Goal: Task Accomplishment & Management: Manage account settings

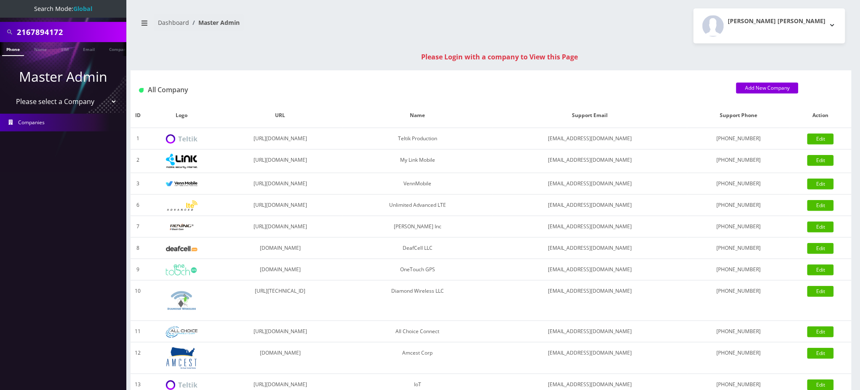
drag, startPoint x: 83, startPoint y: 31, endPoint x: 0, endPoint y: 35, distance: 82.6
click at [0, 35] on div "2167894172" at bounding box center [63, 32] width 126 height 20
click at [77, 29] on input "2167894172" at bounding box center [70, 32] width 107 height 16
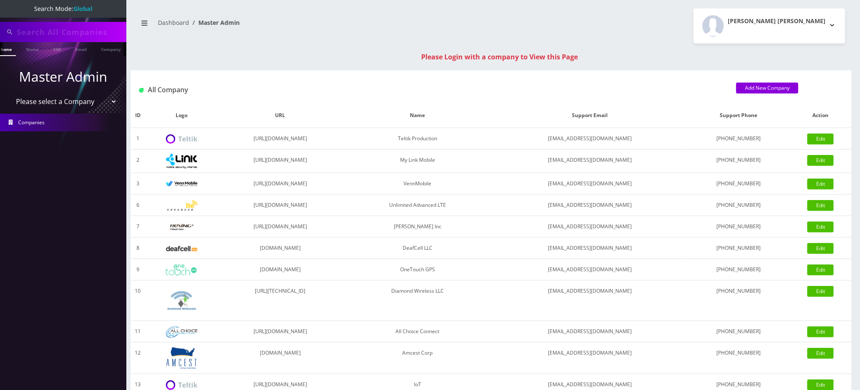
click at [58, 18] on nav "Search Mode: Global Phone Name SIM Email Company Customer Master Admin Please s…" at bounding box center [63, 195] width 126 height 390
click at [56, 24] on input "text" at bounding box center [70, 32] width 107 height 16
type input "6673357019"
click at [15, 53] on link "Phone" at bounding box center [13, 49] width 22 height 14
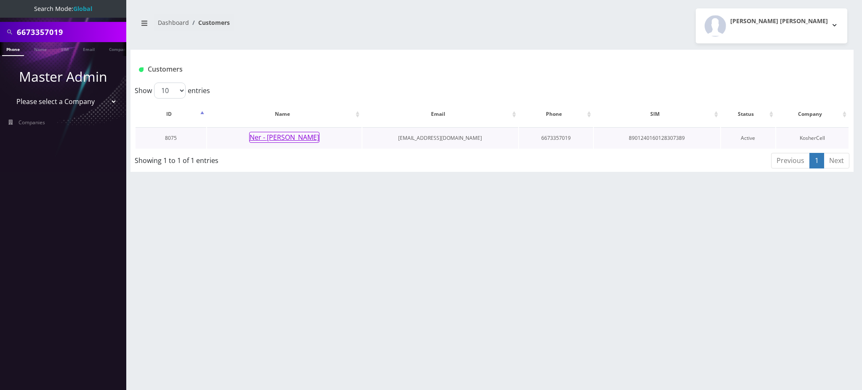
click at [279, 138] on button "Ner - [PERSON_NAME]" at bounding box center [284, 137] width 70 height 11
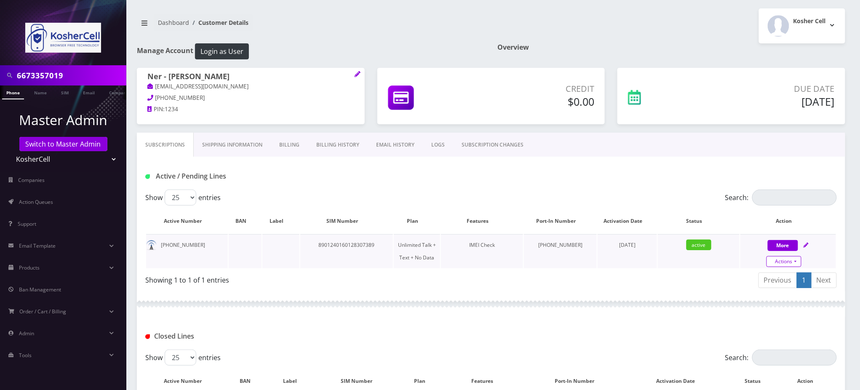
click at [795, 261] on link "Actions" at bounding box center [783, 261] width 35 height 11
select select "363"
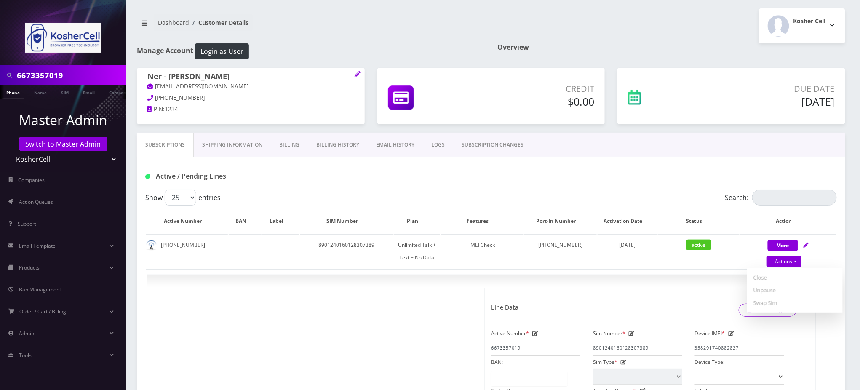
click at [595, 179] on div "Active / Pending Lines" at bounding box center [491, 176] width 704 height 14
click at [50, 73] on input "6673357019" at bounding box center [70, 75] width 107 height 16
click at [50, 74] on input "6673357019" at bounding box center [70, 75] width 107 height 16
drag, startPoint x: 240, startPoint y: 85, endPoint x: 155, endPoint y: 91, distance: 85.6
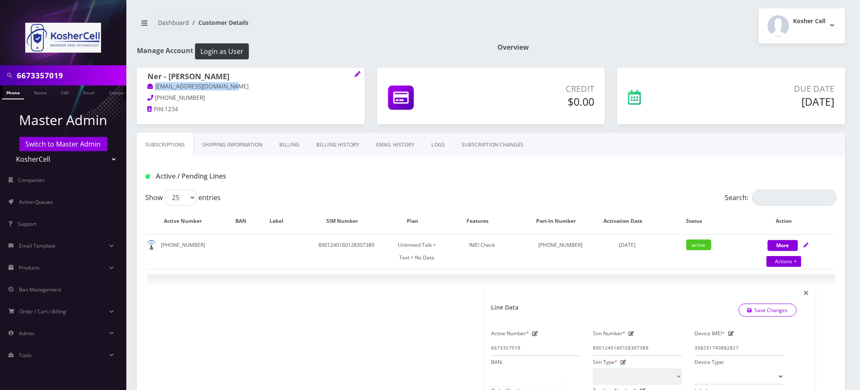
click at [155, 91] on p "[EMAIL_ADDRESS][DOMAIN_NAME]" at bounding box center [250, 86] width 207 height 9
copy link "[EMAIL_ADDRESS][DOMAIN_NAME]"
click at [355, 73] on icon at bounding box center [358, 74] width 6 height 6
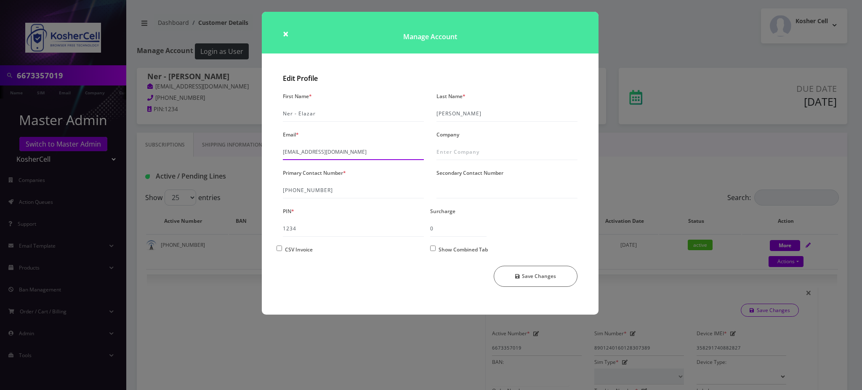
drag, startPoint x: 285, startPoint y: 153, endPoint x: 268, endPoint y: 153, distance: 16.8
click at [268, 153] on div "Edit Profile First Name * Ner - Elazar Last Name * Moradian Email * faramoradia…" at bounding box center [430, 192] width 337 height 244
type input "saramoradian123@gmail.com"
click at [551, 276] on button "Save Changes" at bounding box center [536, 276] width 84 height 21
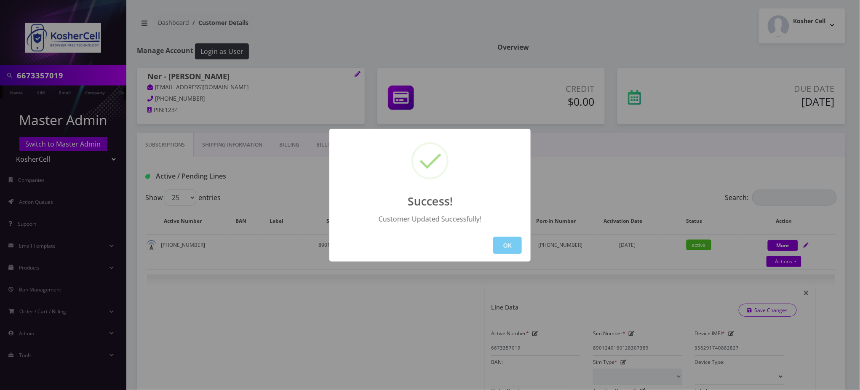
click at [502, 237] on button "OK" at bounding box center [507, 245] width 29 height 17
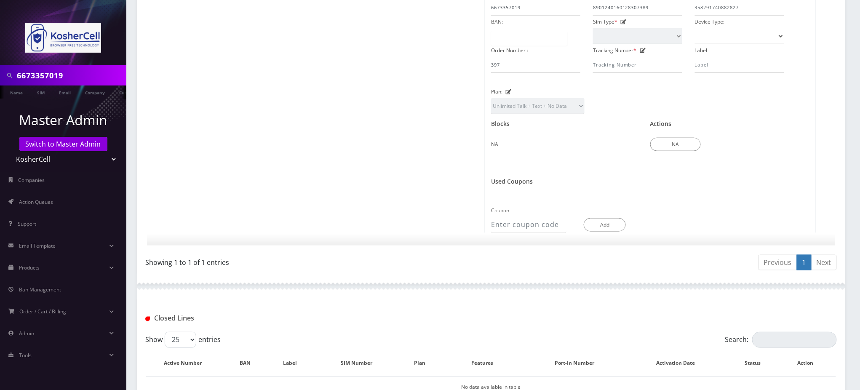
scroll to position [467, 0]
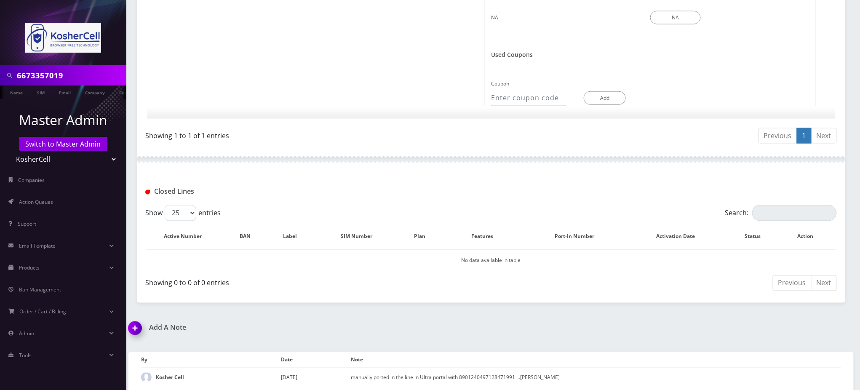
click at [139, 327] on img at bounding box center [136, 331] width 25 height 25
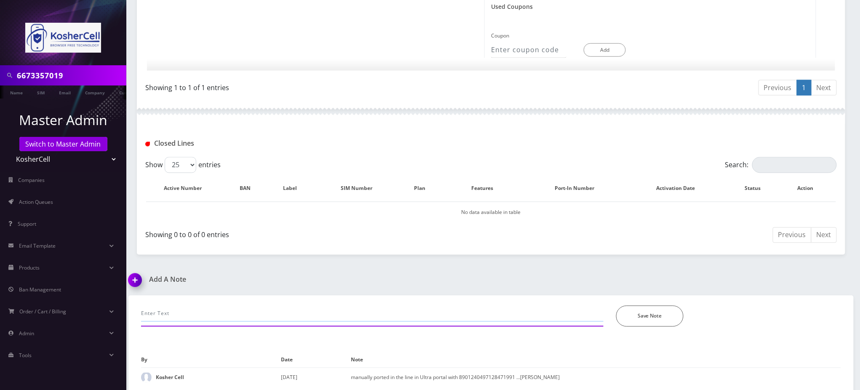
click at [224, 307] on input "text" at bounding box center [372, 314] width 462 height 16
click at [253, 309] on input "phone not working." at bounding box center [372, 314] width 462 height 16
type input "phone not working. adv to make sure the phone is unlocked and APN settings are …"
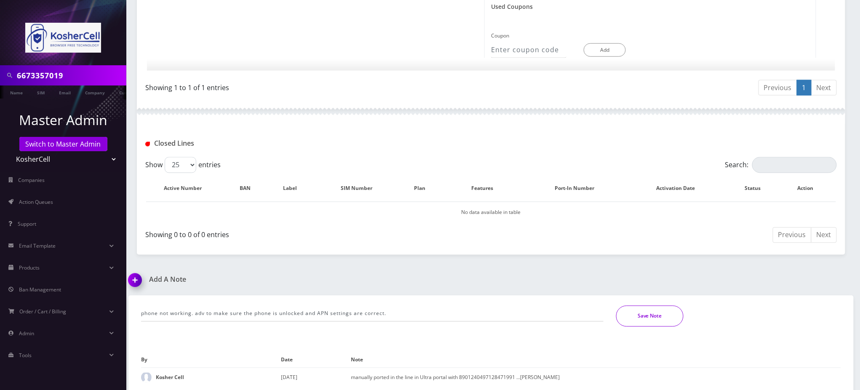
click at [662, 319] on button "Save Note" at bounding box center [649, 316] width 67 height 21
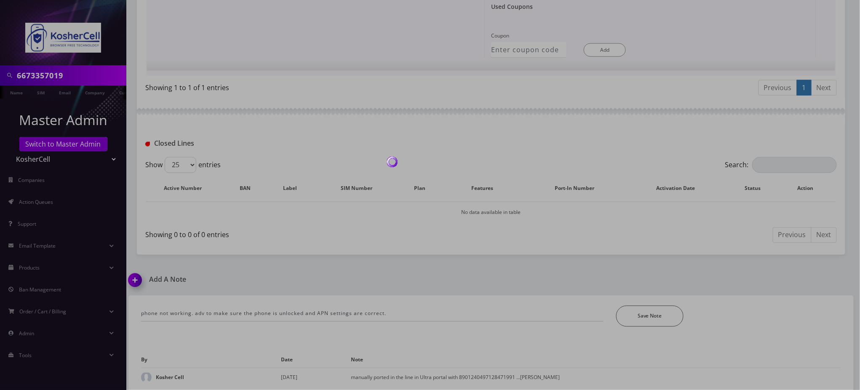
scroll to position [486, 0]
